Goal: Information Seeking & Learning: Learn about a topic

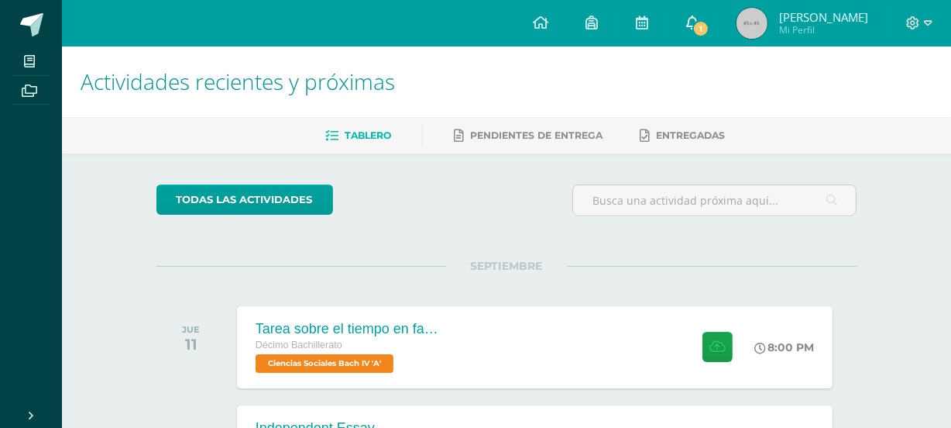
click at [709, 31] on span "1" at bounding box center [700, 28] width 17 height 17
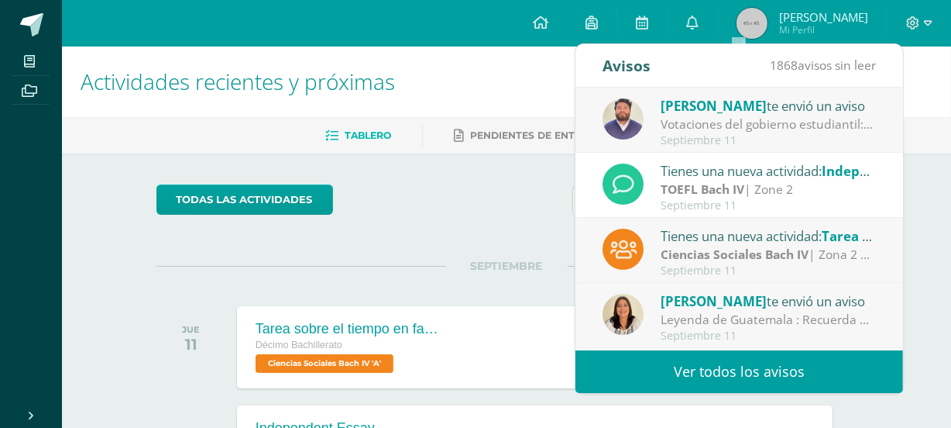
click at [747, 112] on span "[PERSON_NAME]" at bounding box center [714, 106] width 106 height 18
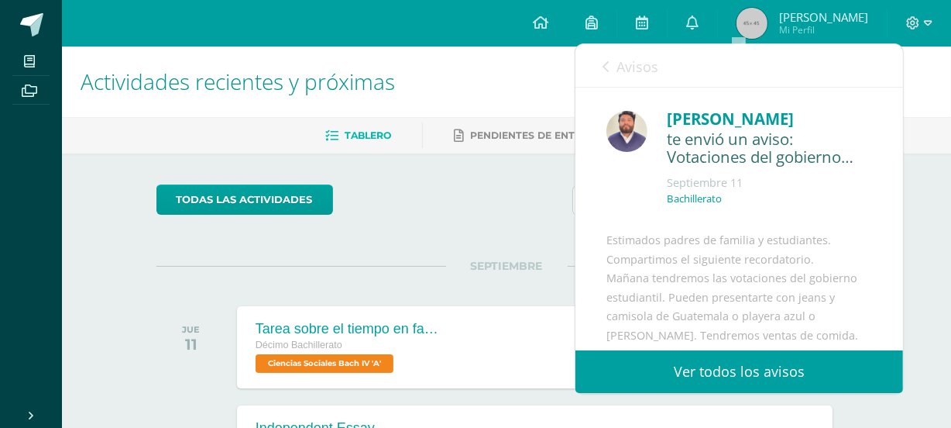
click at [627, 74] on span "Avisos" at bounding box center [637, 66] width 42 height 19
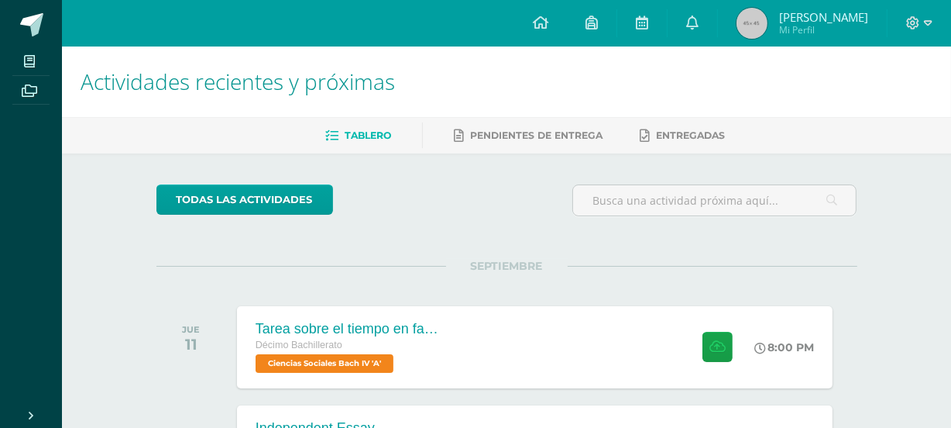
click at [534, 95] on h1 "Actividades recientes y próximas" at bounding box center [507, 81] width 852 height 70
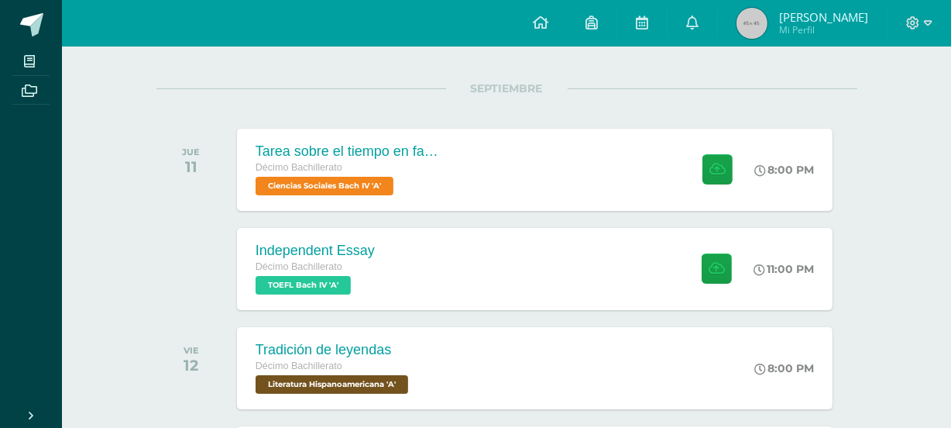
scroll to position [183, 0]
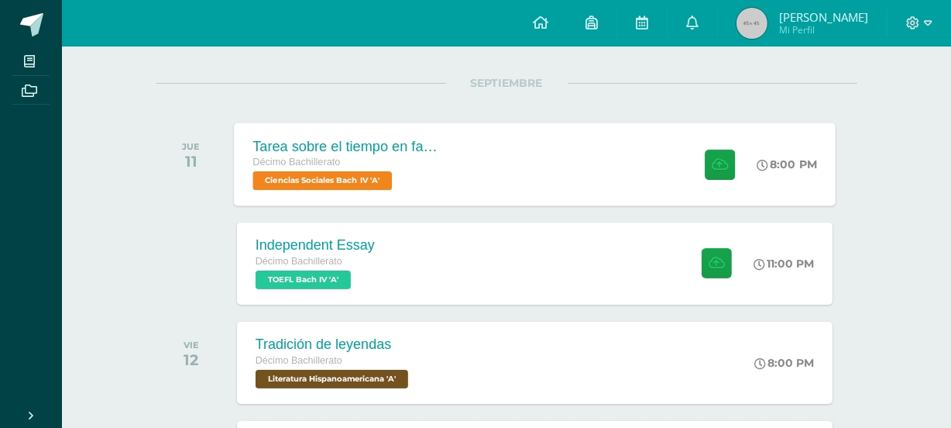
click at [553, 144] on div "Tarea sobre el tiempo en familia Décimo Bachillerato Ciencias Sociales Bach IV …" at bounding box center [535, 163] width 602 height 83
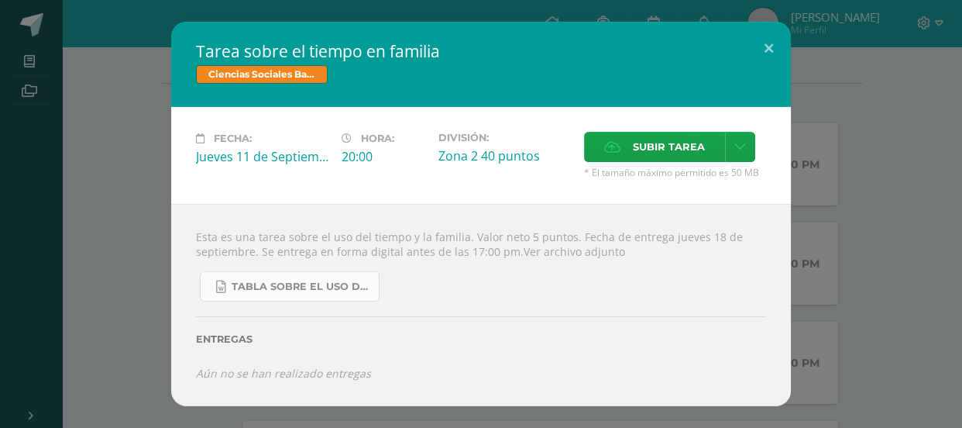
click at [354, 283] on span "TABLA SOBRE EL USO DEL TIEMPO Y LA FAMILIA.docx" at bounding box center [301, 286] width 139 height 12
click at [541, 218] on div "Esta es una tarea sobre el uso del tiempo y la familia. Valor neto 5 puntos. Fe…" at bounding box center [481, 304] width 620 height 201
click at [761, 39] on button at bounding box center [769, 48] width 44 height 53
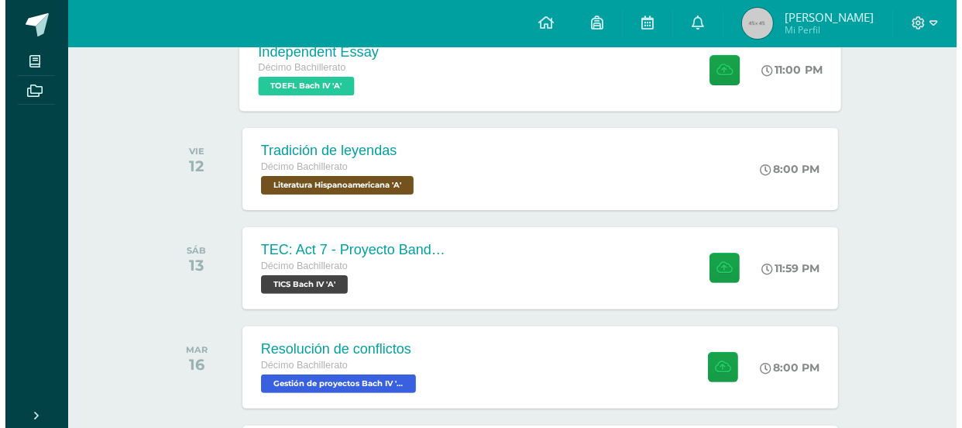
scroll to position [361, 0]
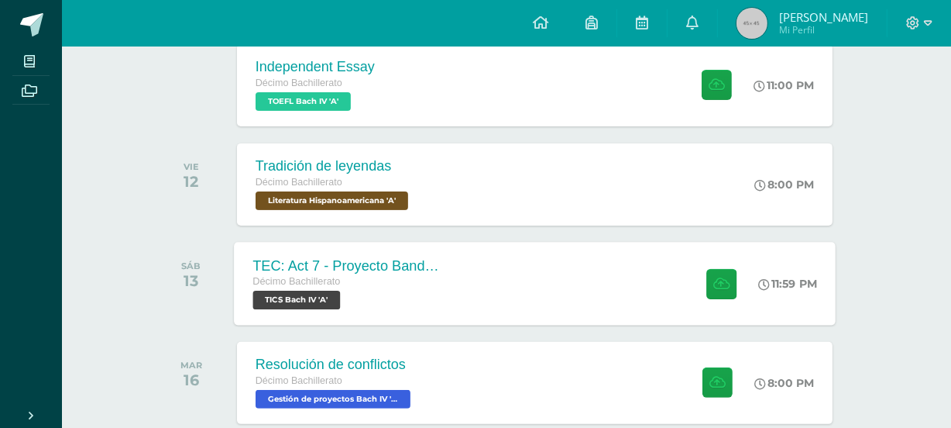
click at [496, 282] on div "TEC: Act 7 - Proyecto Bandera Verde Décimo Bachillerato TICS Bach IV 'A' 11:59 …" at bounding box center [535, 283] width 602 height 83
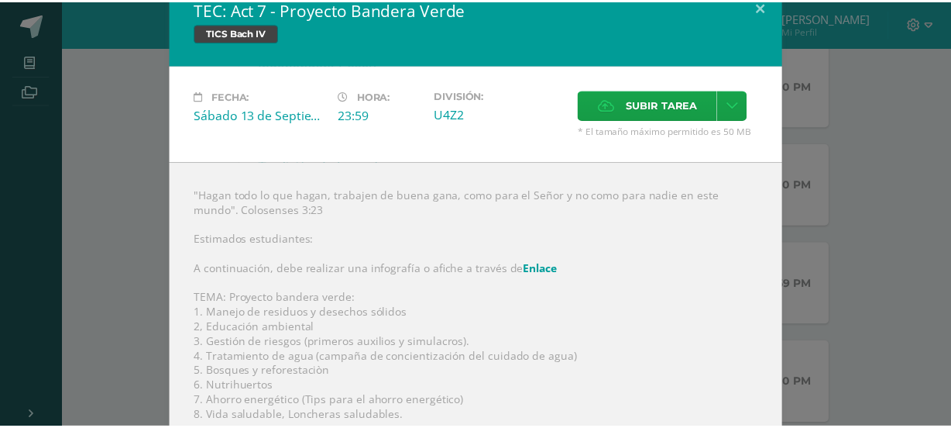
scroll to position [0, 0]
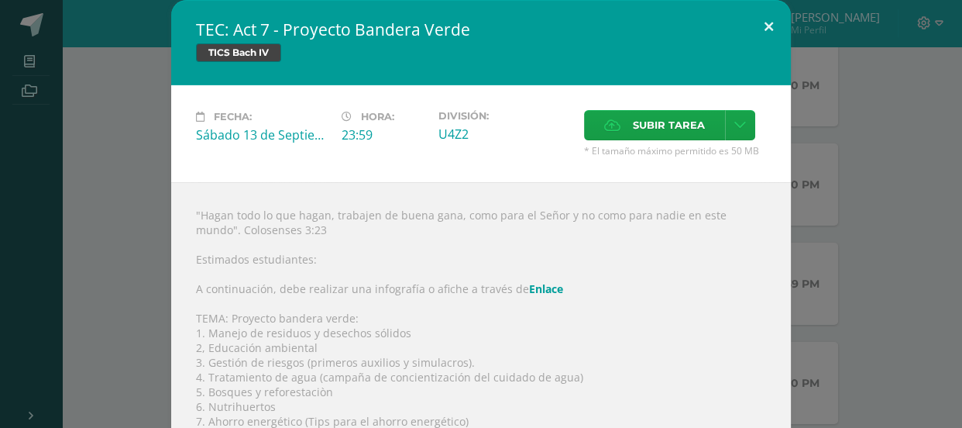
click at [775, 43] on button at bounding box center [769, 26] width 44 height 53
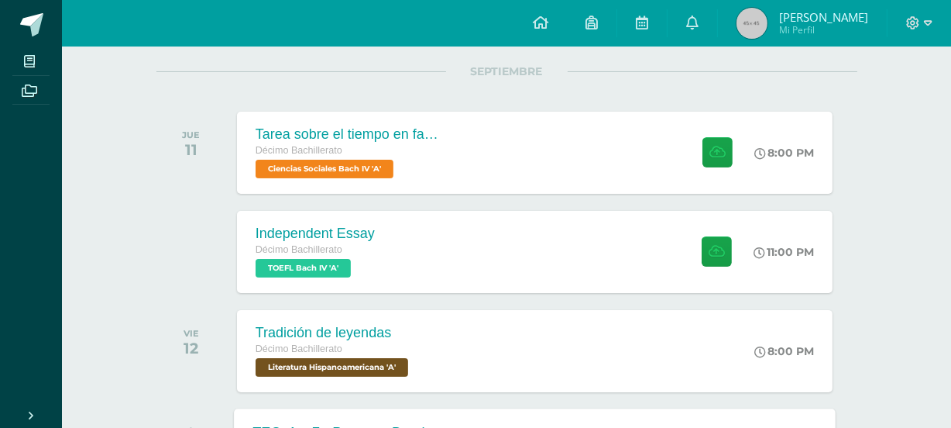
scroll to position [124, 0]
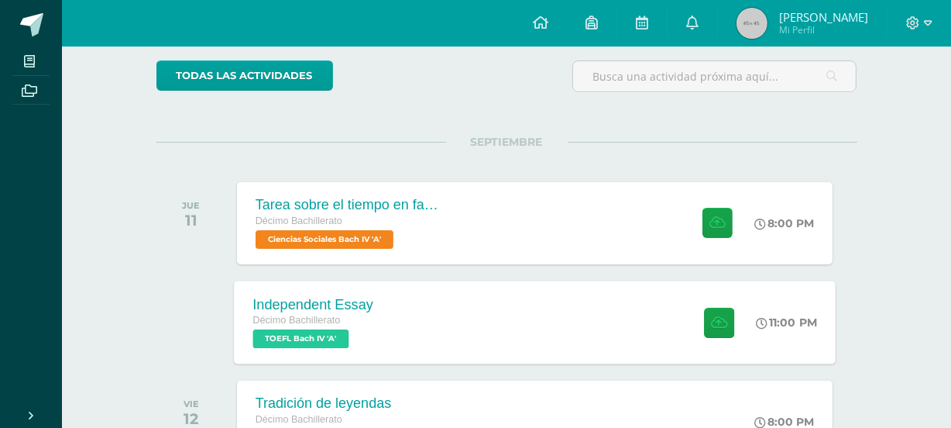
click at [526, 331] on div "Independent Essay Décimo Bachillerato TOEFL Bach IV 'A' 11:00 PM Independent Es…" at bounding box center [535, 321] width 602 height 83
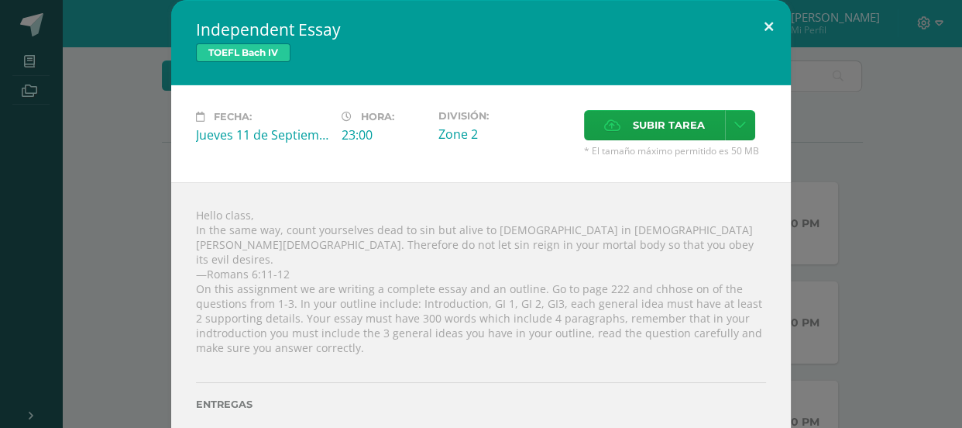
click at [779, 33] on button at bounding box center [769, 26] width 44 height 53
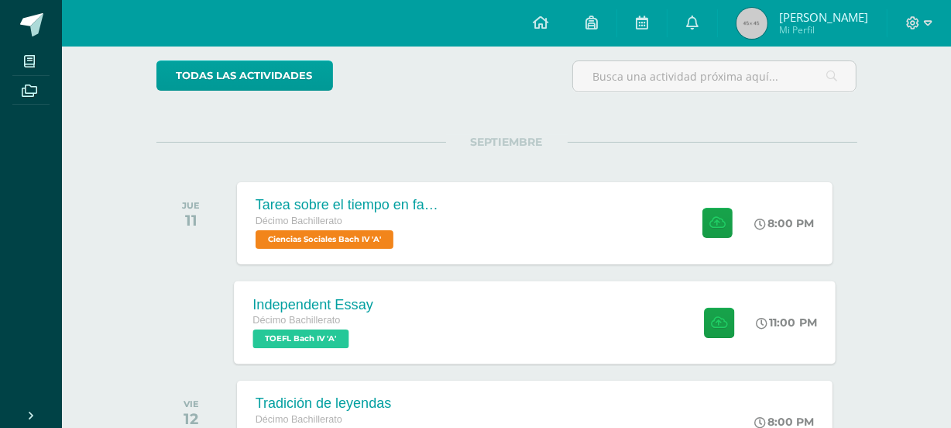
click at [470, 323] on div "Independent Essay Décimo Bachillerato TOEFL Bach IV 'A' 11:00 PM Independent Es…" at bounding box center [535, 321] width 602 height 83
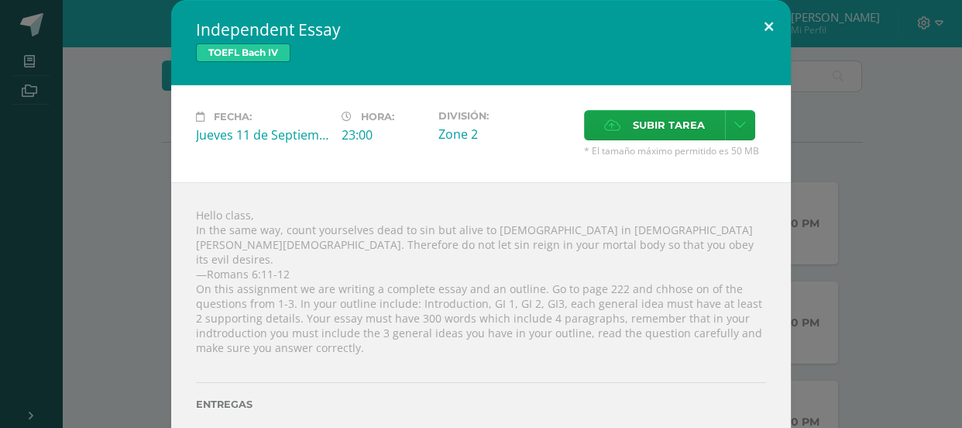
click at [758, 23] on button at bounding box center [769, 26] width 44 height 53
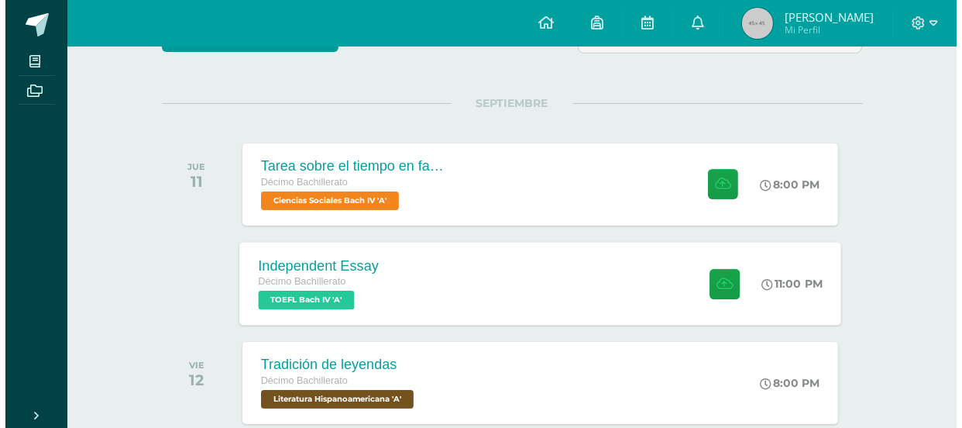
scroll to position [162, 0]
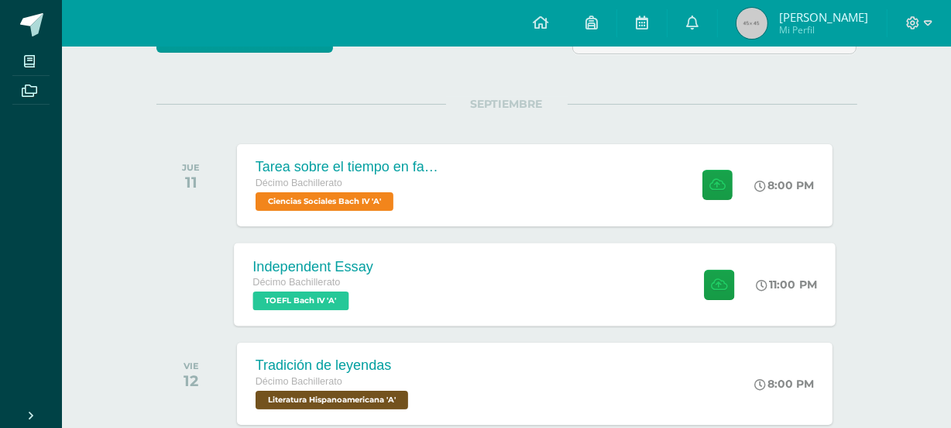
click at [572, 300] on div "Independent Essay Décimo Bachillerato TOEFL Bach IV 'A' 11:00 PM Independent Es…" at bounding box center [535, 283] width 602 height 83
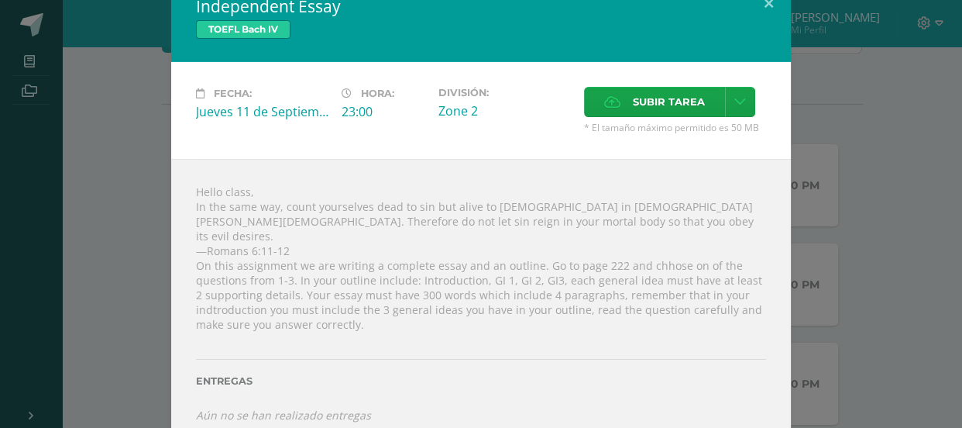
scroll to position [31, 0]
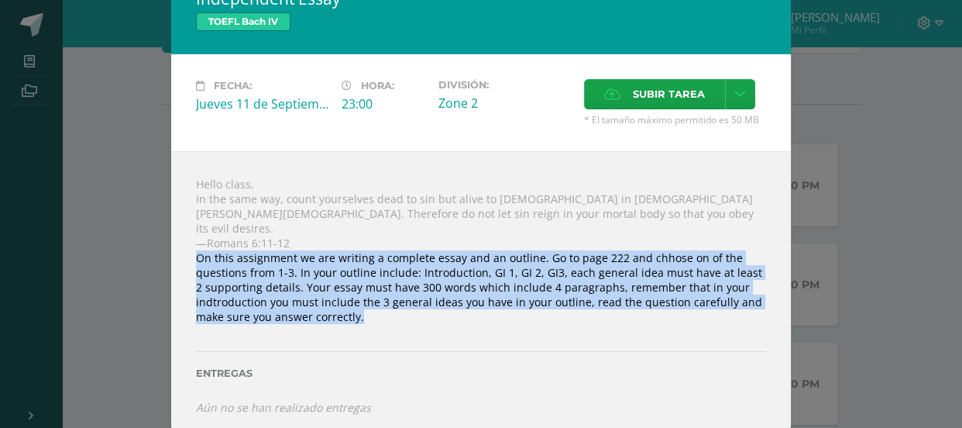
drag, startPoint x: 193, startPoint y: 247, endPoint x: 434, endPoint y: 297, distance: 246.1
click at [434, 297] on div "Hello class, In the same way, count yourselves dead to sin but alive to [DEMOGR…" at bounding box center [481, 295] width 620 height 289
copy div "On this assignment we are writing a complete essay and an outline. Go to page 2…"
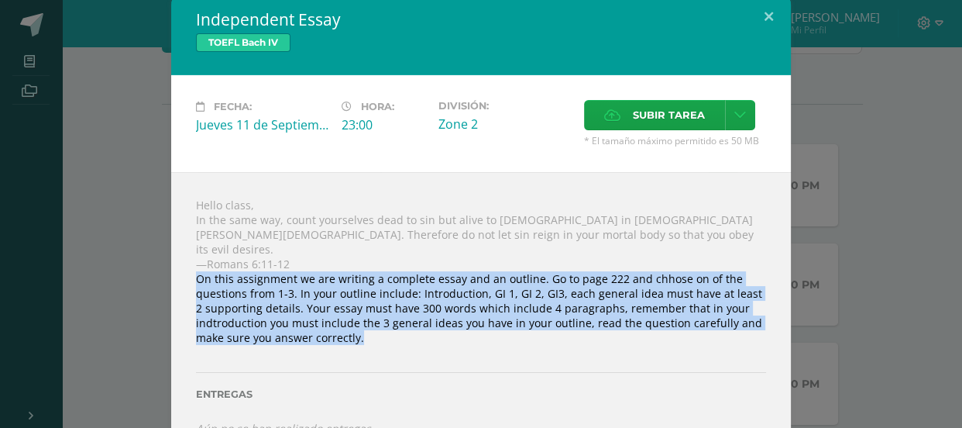
scroll to position [0, 0]
